Goal: Task Accomplishment & Management: Complete application form

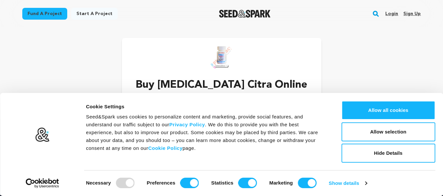
click at [417, 12] on link "Sign up" at bounding box center [411, 14] width 17 height 10
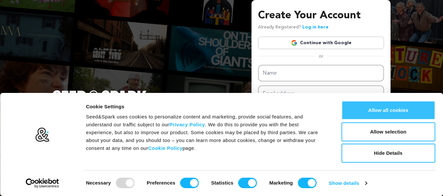
click at [405, 110] on button "Allow all cookies" at bounding box center [388, 110] width 94 height 19
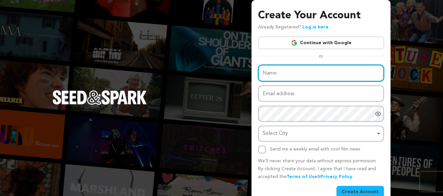
click at [305, 76] on input "Name" at bounding box center [321, 73] width 126 height 17
paste input "Buy Rivotril Online"
type input "Buy Rivotril Online"
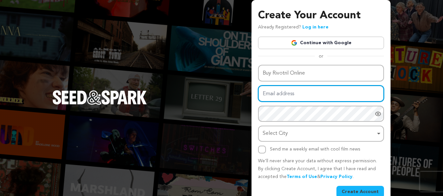
paste input "buyrivotrilonline@powerscrews.com"
type input "buyrivotrilonline@powerscrews.com"
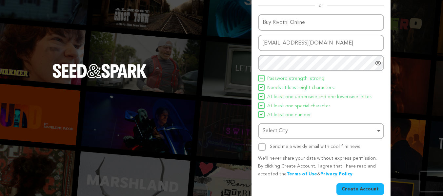
scroll to position [60, 0]
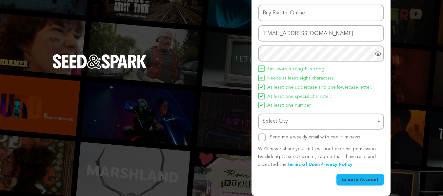
click at [305, 122] on div "Select City Remove item" at bounding box center [319, 122] width 113 height 10
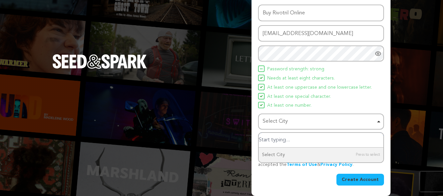
click at [305, 122] on div "Select City Remove item" at bounding box center [319, 122] width 113 height 10
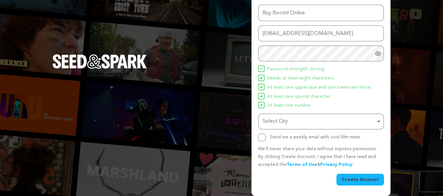
click at [301, 127] on div "Select City Remove item" at bounding box center [320, 122] width 119 height 12
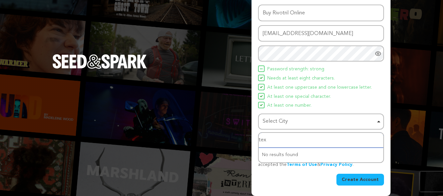
type input "texA"
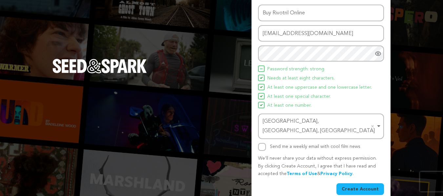
click at [266, 143] on div "Send me a weekly email with cool film news" at bounding box center [321, 147] width 126 height 8
click at [258, 143] on input "Send me a weekly email with cool film news" at bounding box center [262, 147] width 8 height 8
checkbox input "true"
click at [370, 184] on button "Create Account" at bounding box center [360, 190] width 48 height 12
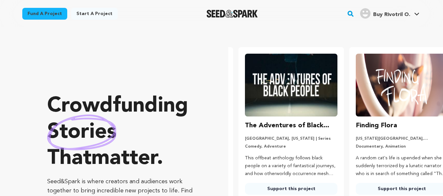
scroll to position [0, 116]
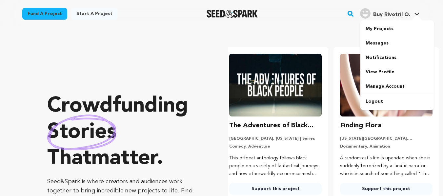
click at [387, 15] on span "Buy Rivotril O." at bounding box center [391, 14] width 37 height 5
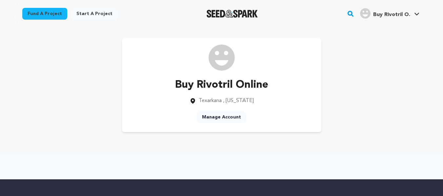
click at [224, 118] on link "Manage Account" at bounding box center [222, 118] width 50 height 12
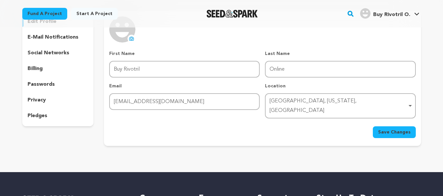
scroll to position [66, 0]
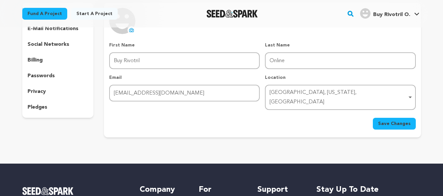
click at [311, 51] on div "Last Name Last Name Online" at bounding box center [340, 55] width 151 height 27
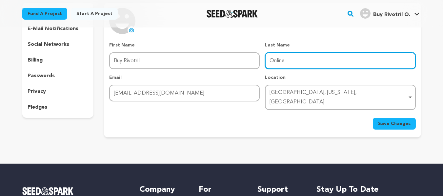
click at [310, 61] on input "Online" at bounding box center [340, 60] width 151 height 17
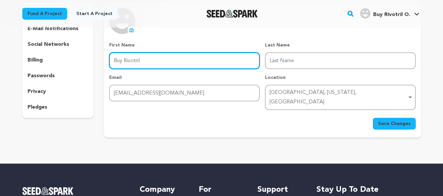
click at [240, 61] on input "Buy Rivotril" at bounding box center [184, 60] width 151 height 17
paste input "Online"
type input "Buy Rivotril Online |"
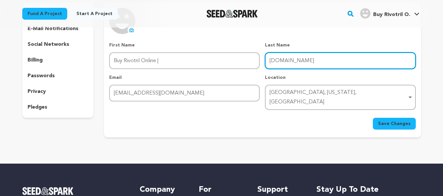
type input "WWW.SOMA4EVER.COM"
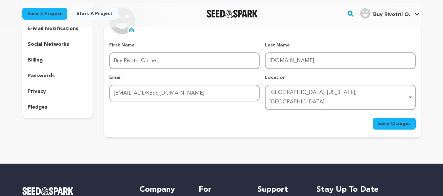
click at [130, 31] on icon at bounding box center [132, 30] width 4 height 4
click at [397, 121] on span "Save Changes" at bounding box center [394, 124] width 32 height 7
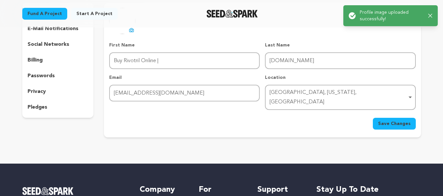
click at [402, 121] on span "Save Changes" at bounding box center [394, 124] width 32 height 7
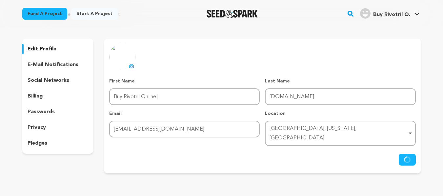
scroll to position [0, 0]
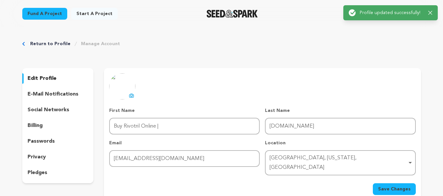
click at [430, 12] on icon "button" at bounding box center [430, 13] width 4 height 4
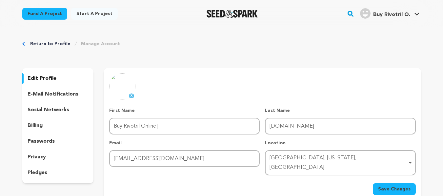
click at [418, 12] on p "Profile updated successfully!" at bounding box center [391, 13] width 60 height 6
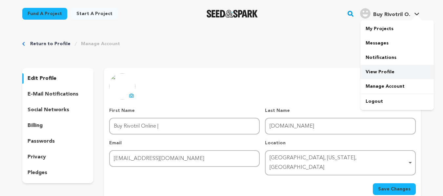
click at [379, 72] on link "View Profile" at bounding box center [396, 72] width 73 height 14
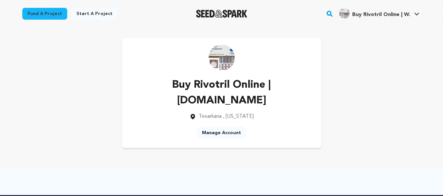
click at [92, 14] on link "Start a project" at bounding box center [94, 14] width 47 height 12
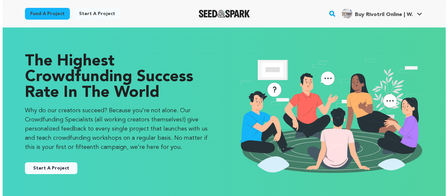
scroll to position [230, 0]
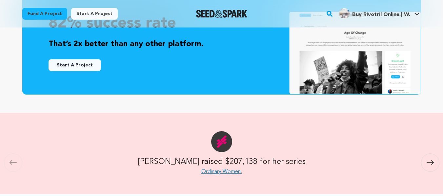
click at [72, 70] on button "Start A Project" at bounding box center [75, 65] width 52 height 12
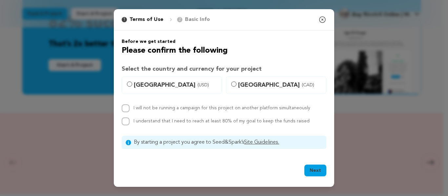
click at [197, 85] on span "(USD)" at bounding box center [202, 85] width 11 height 7
click at [132, 85] on input "[GEOGRAPHIC_DATA] (USD)" at bounding box center [129, 84] width 5 height 5
radio input "true"
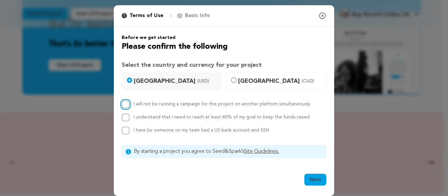
click at [122, 105] on input "I will not be running a campaign for this project on another platform simultane…" at bounding box center [126, 105] width 8 height 8
checkbox input "true"
click at [122, 117] on input "I understand that I need to reach at least 80% of my goal to keep the funds rai…" at bounding box center [126, 118] width 8 height 8
checkbox input "true"
click at [122, 129] on input "I have (or someone on my team has) a US bank account and SSN" at bounding box center [126, 131] width 8 height 8
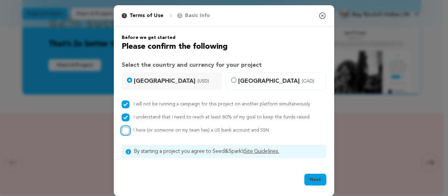
checkbox input "true"
click at [312, 174] on button "Next" at bounding box center [315, 180] width 22 height 12
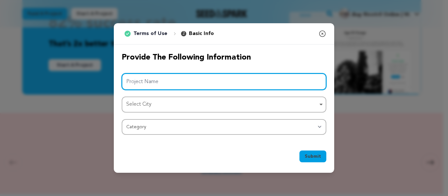
click at [194, 76] on input "Project Name" at bounding box center [224, 81] width 205 height 17
paste input "Buy Rivotril Online"
click at [183, 104] on div "Select City Remove item" at bounding box center [222, 105] width 192 height 10
type input "Buy Rivotril Online"
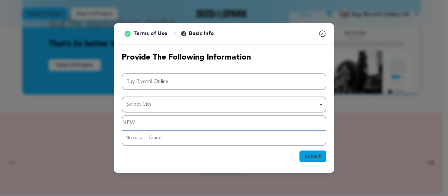
type input "NEW Y"
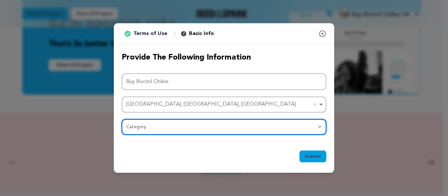
click at [189, 128] on select "Category Film Feature Film Short Series Film Festival Company Music Video VR Ex…" at bounding box center [224, 127] width 205 height 16
click at [122, 119] on select "Category Film Feature Film Short Series Film Festival Company Music Video VR Ex…" at bounding box center [224, 127] width 205 height 16
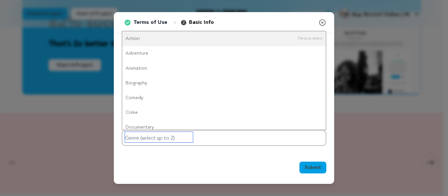
click at [187, 142] on input "Genre (select up to 2)" at bounding box center [159, 137] width 68 height 10
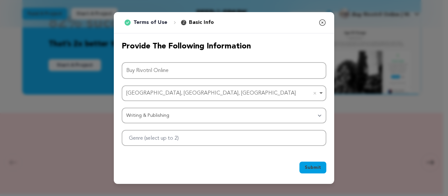
click at [171, 149] on div "Provide the following information Project Name Buy Rivotril Online Newark, OH, …" at bounding box center [224, 93] width 220 height 121
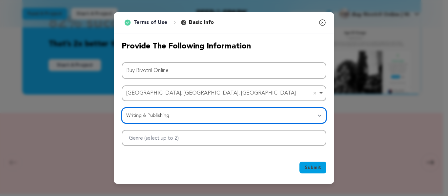
click at [176, 116] on select "Category Film Feature Film Short Series Film Festival Company Music Video VR Ex…" at bounding box center [224, 116] width 205 height 16
select select "10117"
click at [122, 108] on select "Category Film Feature Film Short Series Film Festival Company Music Video VR Ex…" at bounding box center [224, 116] width 205 height 16
click at [221, 143] on div at bounding box center [224, 138] width 205 height 16
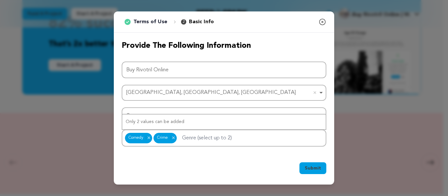
click at [306, 169] on span "Submit" at bounding box center [313, 168] width 16 height 7
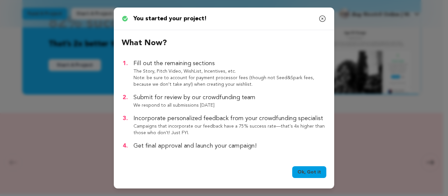
click at [312, 171] on link "Ok, Got it" at bounding box center [309, 173] width 34 height 12
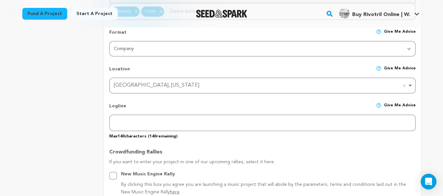
scroll to position [295, 0]
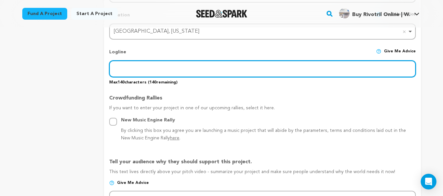
click at [154, 72] on input "text" at bounding box center [262, 69] width 306 height 17
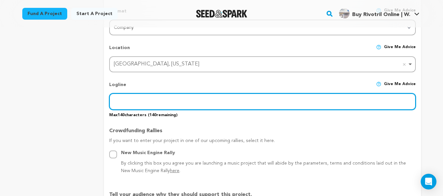
scroll to position [230, 0]
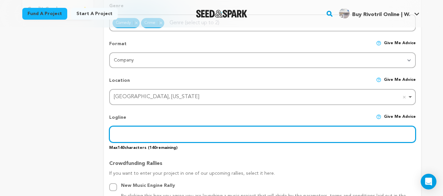
paste input "Buy Rivotril Online – Fast, Safe & Discreet Delivery"
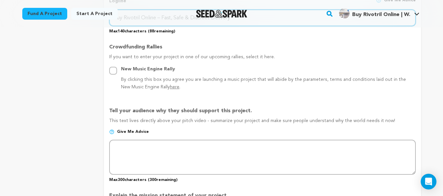
scroll to position [361, 0]
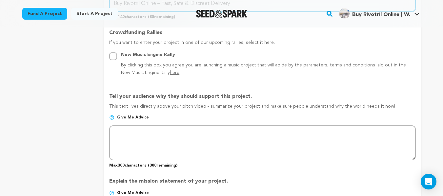
type input "Buy Rivotril Online – Fast, Safe & Discreet Delivery"
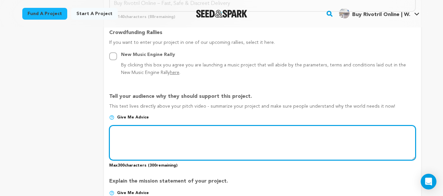
click at [148, 133] on textarea at bounding box center [262, 143] width 306 height 35
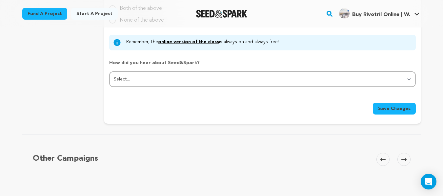
click at [383, 109] on span "Save Changes" at bounding box center [394, 109] width 32 height 7
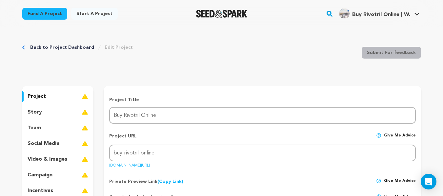
scroll to position [0, 0]
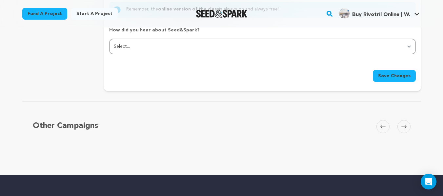
click at [405, 76] on span "Save Changes" at bounding box center [394, 76] width 32 height 7
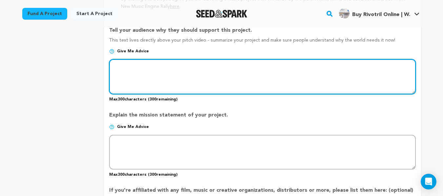
scroll to position [422, 0]
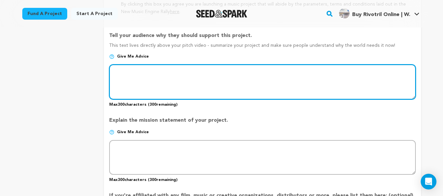
click at [201, 87] on textarea at bounding box center [262, 82] width 306 height 35
paste textarea "Enjoy convenience and peace of mind when you buy Rivotril from our authorized p…"
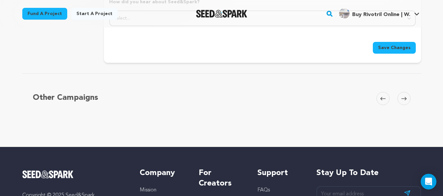
type textarea "Enjoy convenience and peace of mind when you buy Rivotril from our authorized p…"
click at [399, 50] on span "Save Changes" at bounding box center [394, 48] width 32 height 7
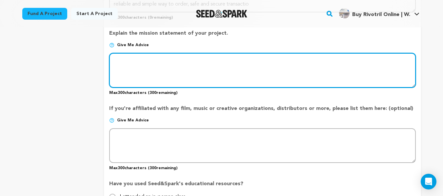
scroll to position [498, 0]
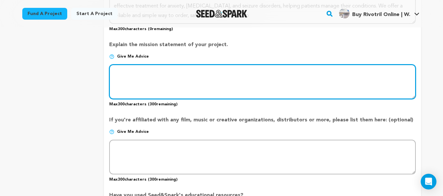
click at [204, 79] on textarea at bounding box center [262, 82] width 306 height 35
paste textarea "Enjoy convenience and peace of mind when you buy Rivotril from our authorized p…"
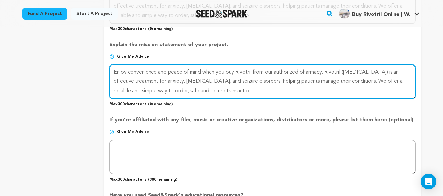
click at [179, 86] on textarea at bounding box center [262, 82] width 306 height 35
drag, startPoint x: 344, startPoint y: 82, endPoint x: 374, endPoint y: 129, distance: 55.3
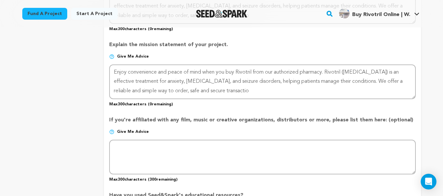
click at [375, 129] on p "If you're affiliated with any film, music or creative organizations, distributo…" at bounding box center [262, 122] width 306 height 13
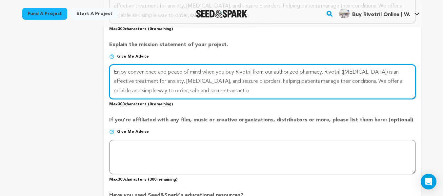
drag, startPoint x: 348, startPoint y: 84, endPoint x: 349, endPoint y: 97, distance: 12.9
click at [349, 94] on textarea at bounding box center [262, 82] width 306 height 35
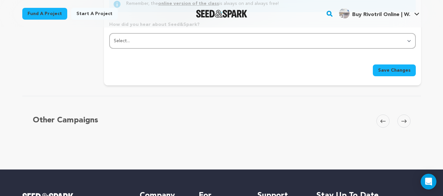
type textarea "Enjoy convenience and peace of mind when you buy Rivotril from our authorized p…"
click at [402, 72] on span "Save Changes" at bounding box center [394, 70] width 32 height 7
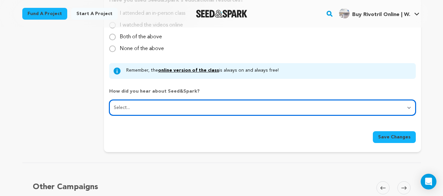
scroll to position [694, 0]
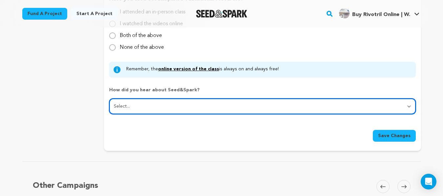
click at [274, 105] on select "Select... From a friend Social media Film festival or film organization Took an…" at bounding box center [262, 107] width 306 height 16
select select "2"
click at [109, 99] on select "Select... From a friend Social media Film festival or film organization Took an…" at bounding box center [262, 107] width 306 height 16
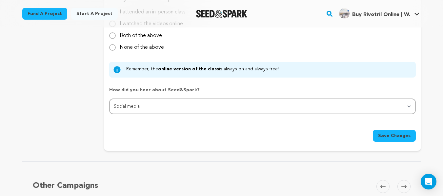
click at [394, 137] on span "Save Changes" at bounding box center [394, 136] width 32 height 7
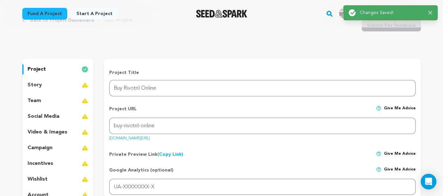
scroll to position [0, 0]
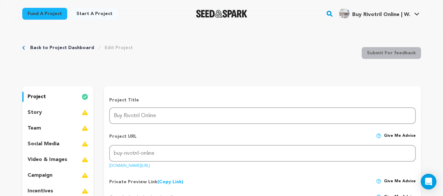
click at [150, 166] on link "seedandspark.com/fund/buy-rivotril-online" at bounding box center [129, 165] width 41 height 7
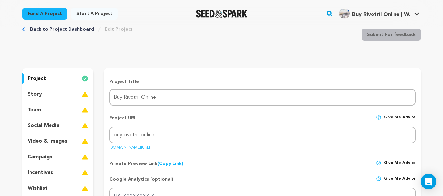
scroll to position [33, 0]
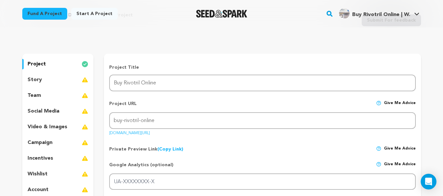
click at [61, 82] on div "story" at bounding box center [57, 80] width 71 height 10
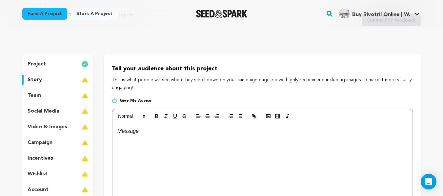
click at [66, 110] on div "social media" at bounding box center [57, 111] width 71 height 10
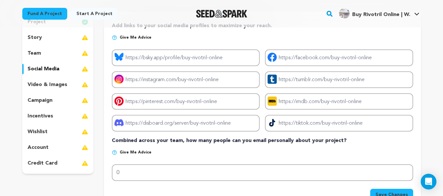
scroll to position [131, 0]
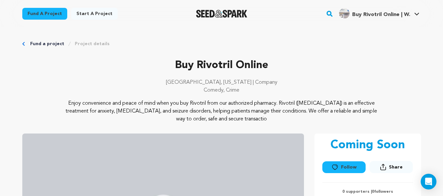
click at [40, 43] on link "Fund a project" at bounding box center [47, 44] width 34 height 7
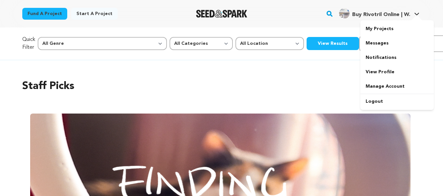
click at [386, 15] on span "Buy Rivotril Online | W." at bounding box center [381, 14] width 58 height 5
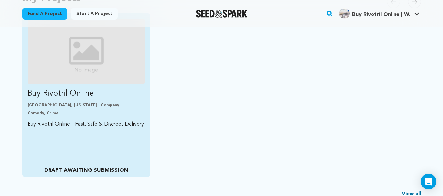
scroll to position [230, 0]
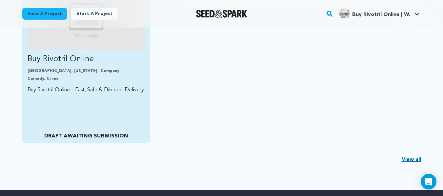
click at [84, 136] on p "DRAFT AWAITING SUBMISSION" at bounding box center [86, 136] width 117 height 8
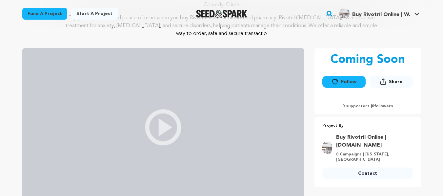
scroll to position [28, 0]
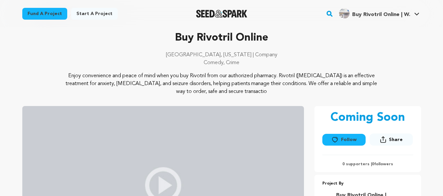
click at [240, 91] on p "Enjoy convenience and peace of mind when you buy Rivotril from our authorized p…" at bounding box center [221, 84] width 319 height 24
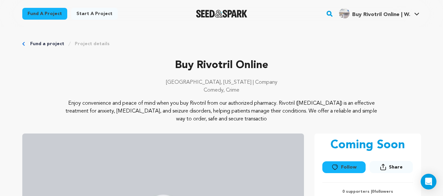
click at [197, 122] on p "Enjoy convenience and peace of mind when you buy Rivotril from our authorized p…" at bounding box center [221, 112] width 319 height 24
click at [91, 44] on link "Project details" at bounding box center [92, 44] width 35 height 7
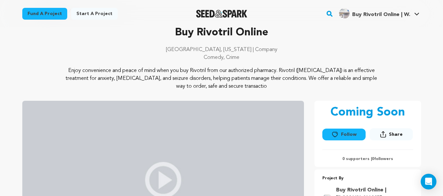
click at [388, 132] on button "Share" at bounding box center [391, 135] width 43 height 12
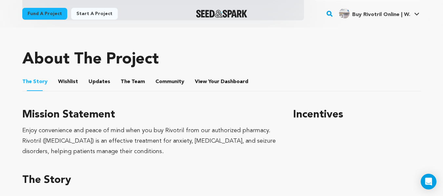
scroll to position [260, 0]
